Goal: Find specific page/section: Find specific page/section

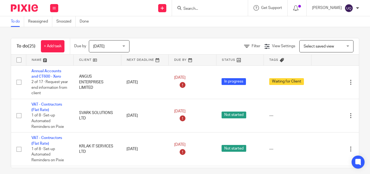
click at [224, 8] on input "Search" at bounding box center [207, 9] width 49 height 5
paste input "SRITECHY LTD"
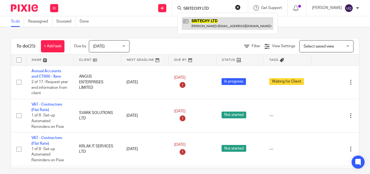
type input "SRITECHY LTD"
click at [222, 19] on link at bounding box center [228, 23] width 92 height 12
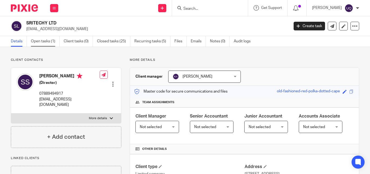
click at [46, 41] on link "Open tasks (1)" at bounding box center [45, 41] width 29 height 11
